Goal: Task Accomplishment & Management: Use online tool/utility

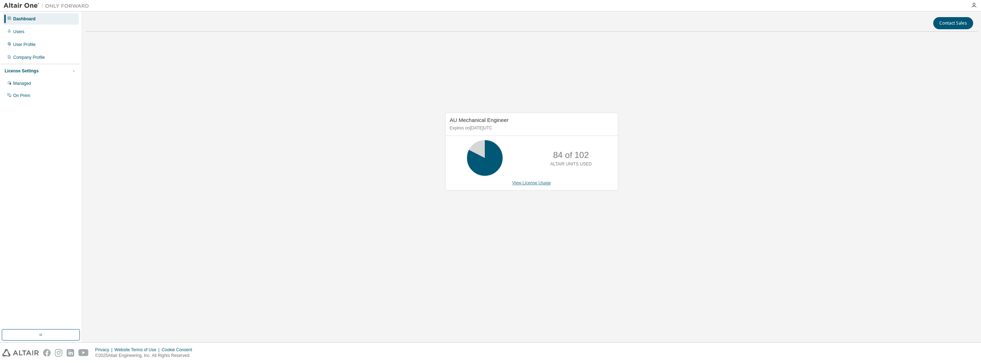
click at [522, 181] on link "View License Usage" at bounding box center [531, 182] width 39 height 5
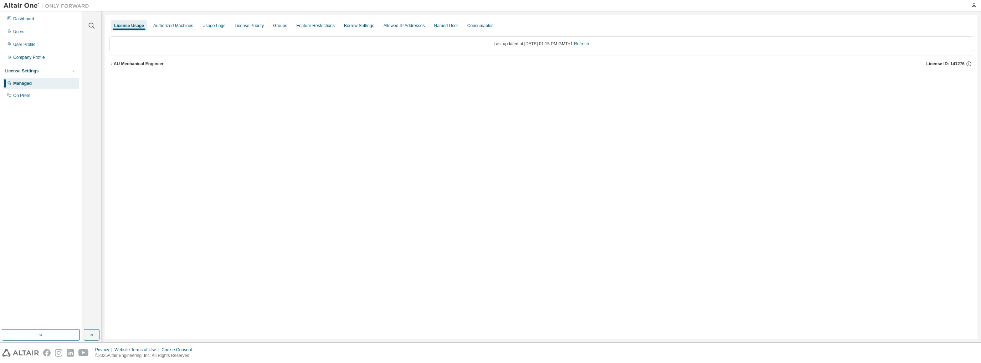
click at [112, 65] on icon "button" at bounding box center [111, 64] width 4 height 4
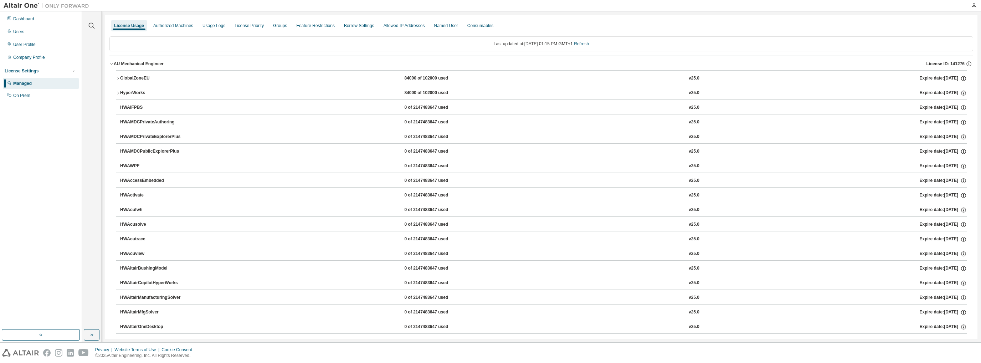
click at [119, 76] on icon "button" at bounding box center [118, 78] width 4 height 4
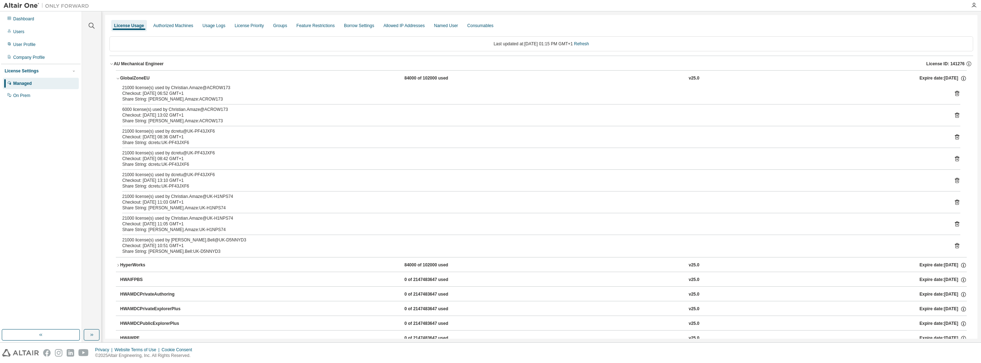
click at [955, 243] on icon at bounding box center [957, 245] width 4 height 5
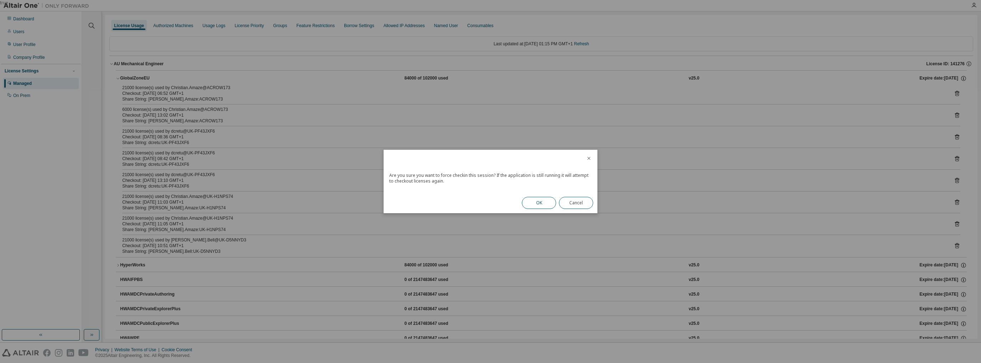
click at [537, 204] on button "OK" at bounding box center [539, 203] width 34 height 12
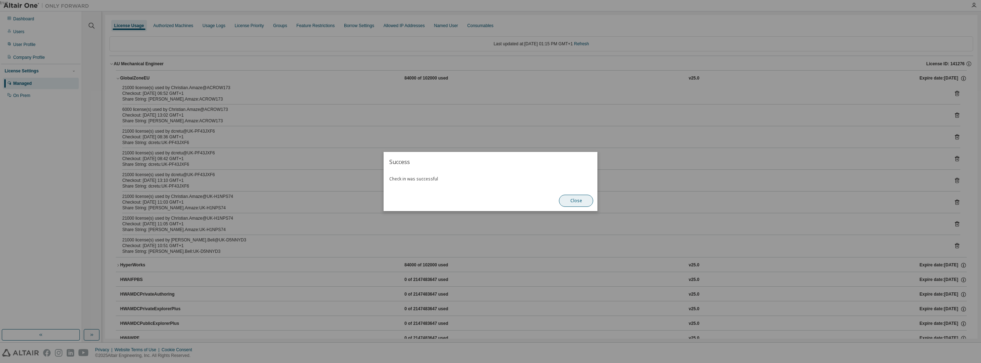
click at [581, 200] on button "Close" at bounding box center [576, 201] width 34 height 12
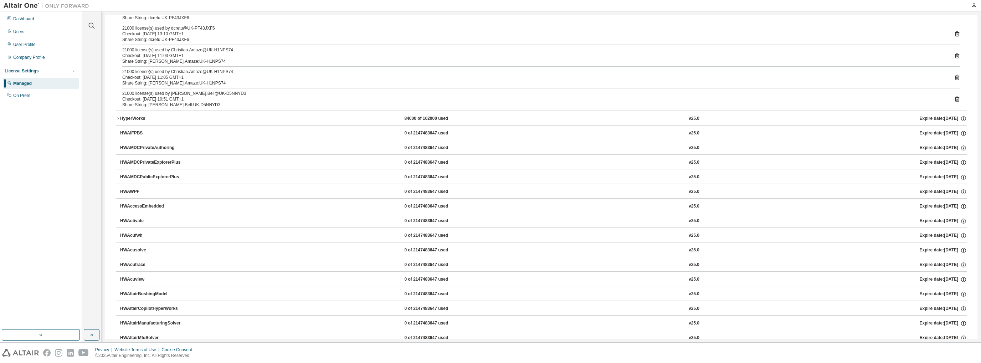
scroll to position [143, 0]
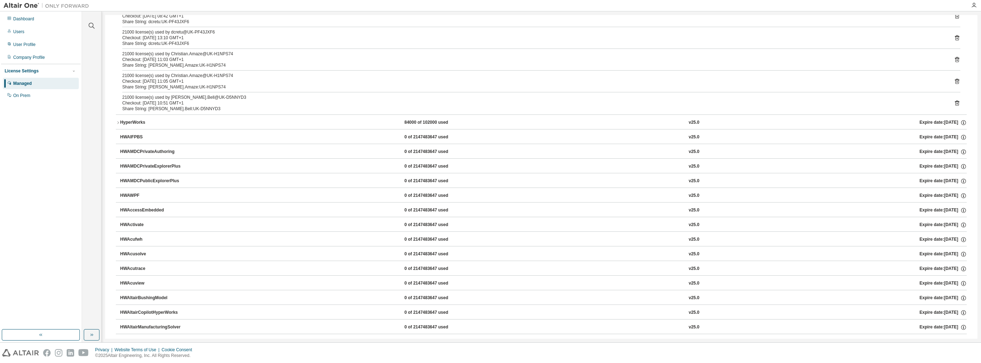
click at [954, 103] on icon at bounding box center [957, 103] width 6 height 6
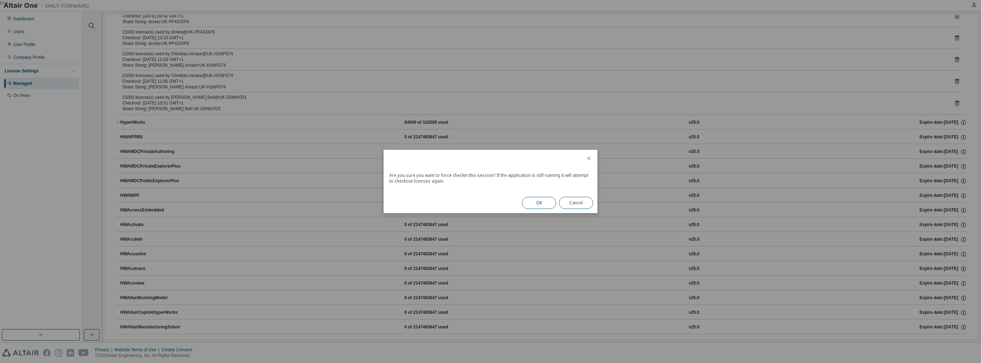
click at [533, 204] on button "OK" at bounding box center [539, 203] width 34 height 12
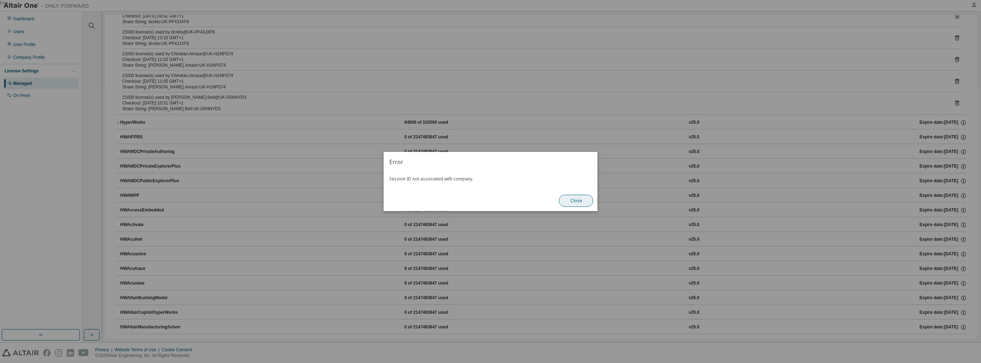
click at [573, 200] on button "Close" at bounding box center [576, 201] width 34 height 12
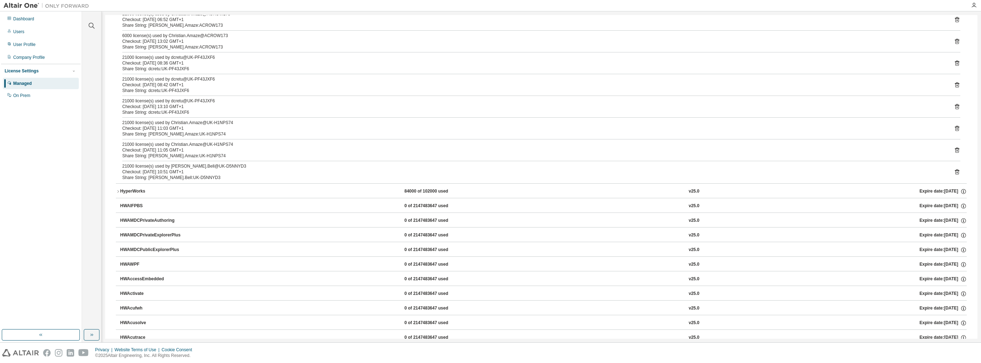
scroll to position [71, 0]
click at [139, 195] on div "HyperWorks" at bounding box center [152, 194] width 64 height 6
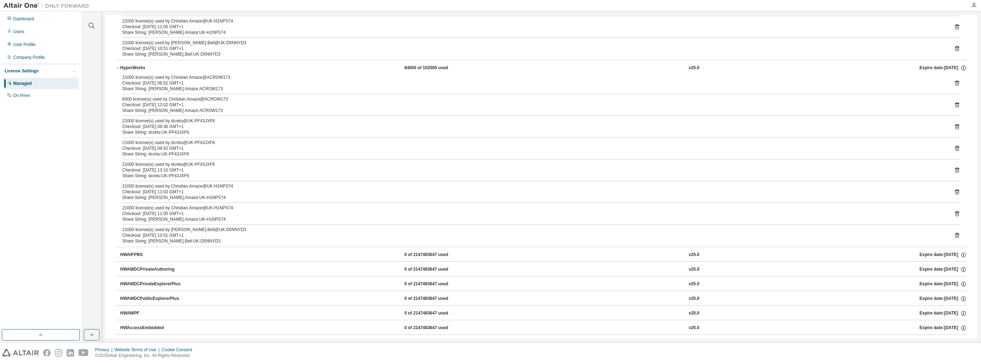
scroll to position [214, 0]
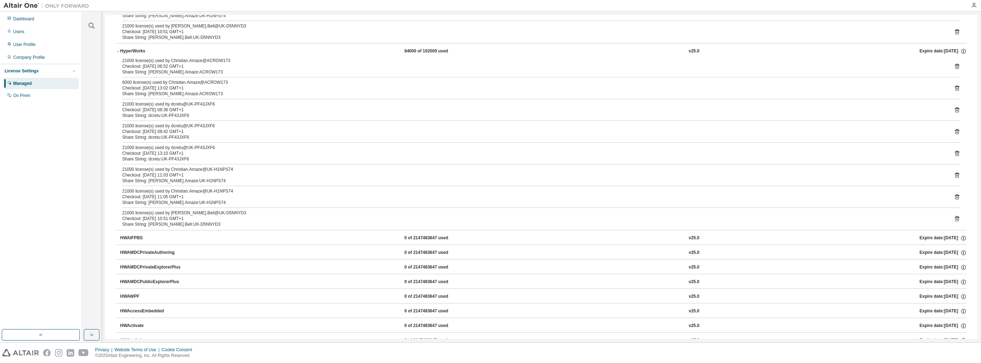
click at [955, 219] on icon at bounding box center [957, 218] width 4 height 5
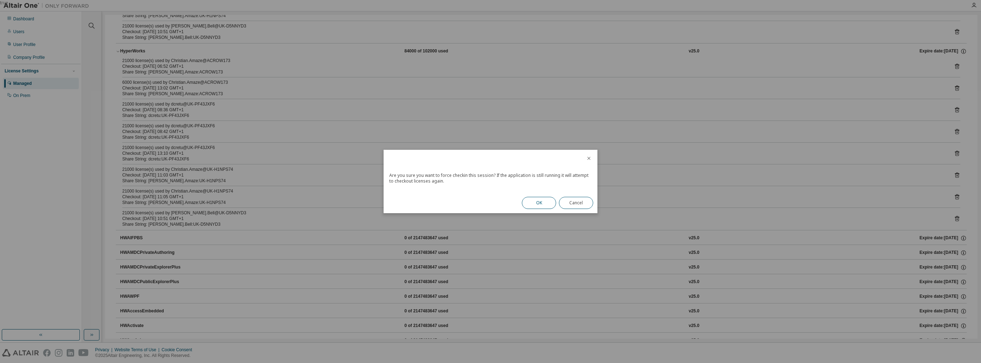
click at [542, 207] on button "OK" at bounding box center [539, 203] width 34 height 12
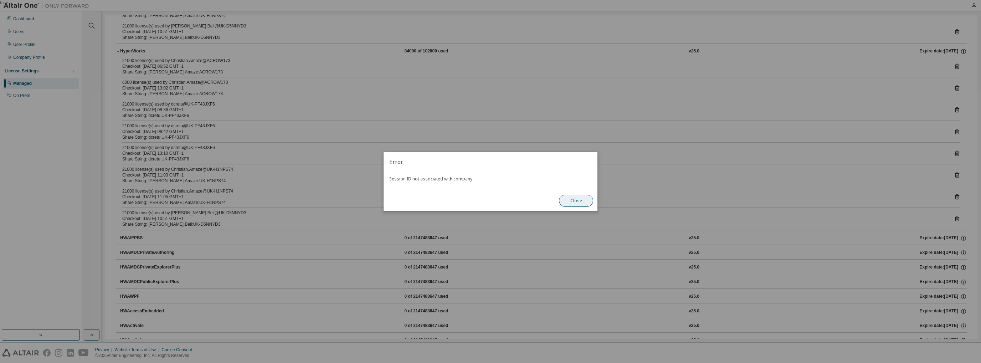
drag, startPoint x: 584, startPoint y: 201, endPoint x: 541, endPoint y: 196, distance: 42.7
click at [583, 201] on button "Close" at bounding box center [576, 201] width 34 height 12
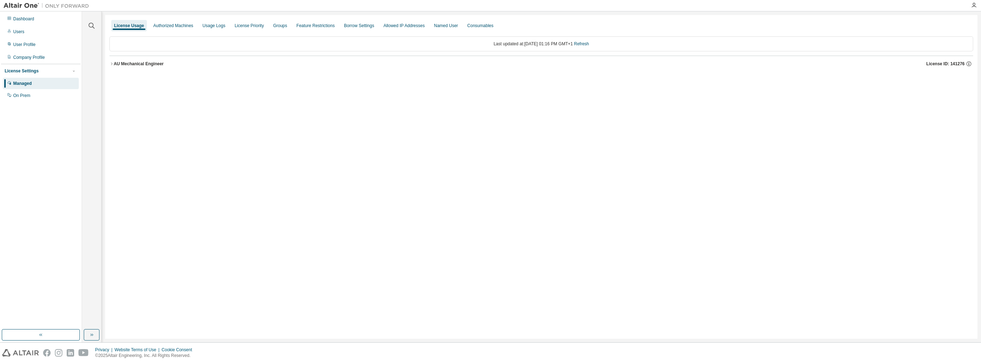
click at [112, 66] on button "AU Mechanical Engineer License ID: 141276" at bounding box center [540, 64] width 863 height 16
